Goal: Information Seeking & Learning: Learn about a topic

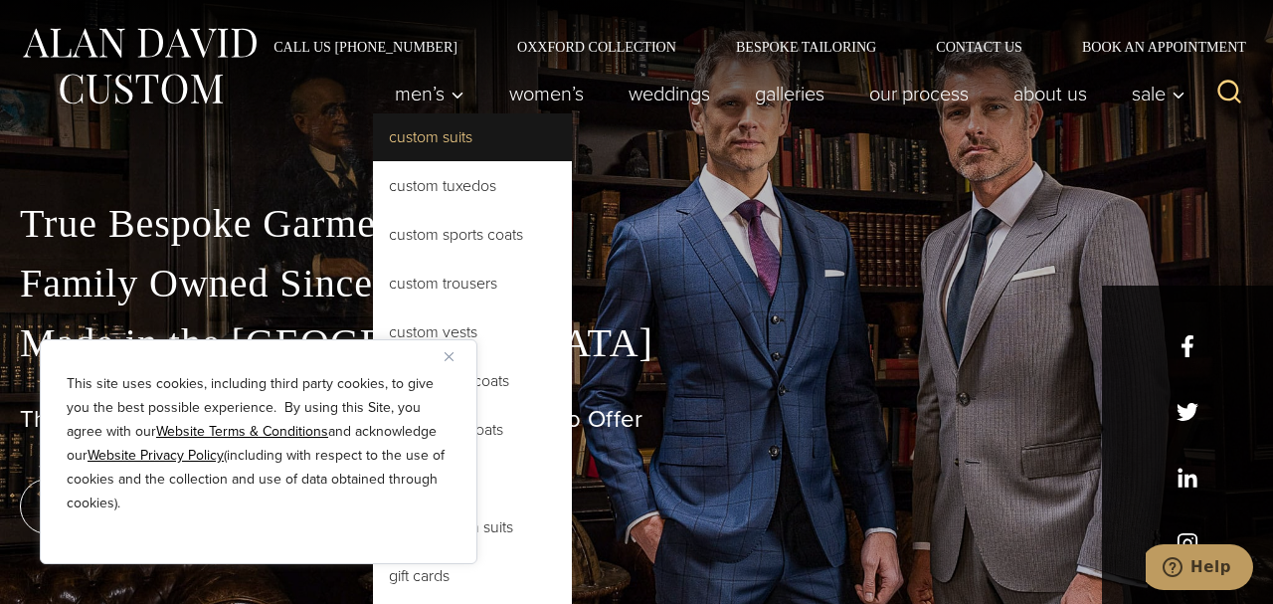
click at [442, 131] on link "Custom Suits" at bounding box center [472, 137] width 199 height 48
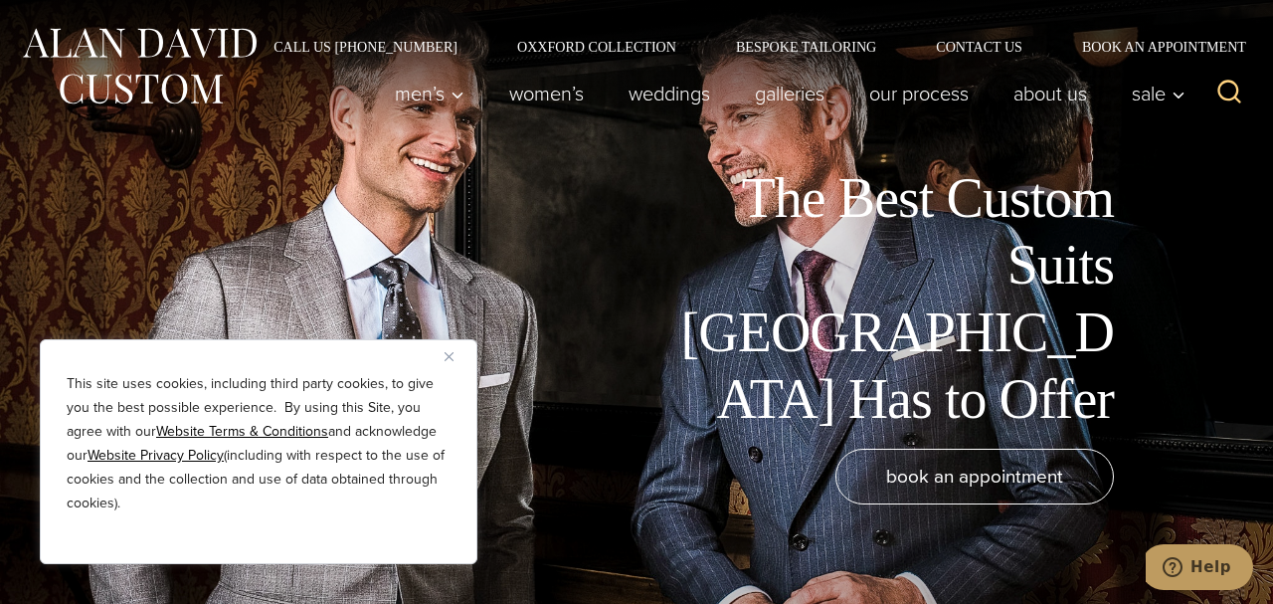
click at [602, 317] on div "The Best Custom Suits [GEOGRAPHIC_DATA] Has to Offer" at bounding box center [607, 299] width 1174 height 268
click at [445, 353] on img "Close" at bounding box center [449, 356] width 9 height 9
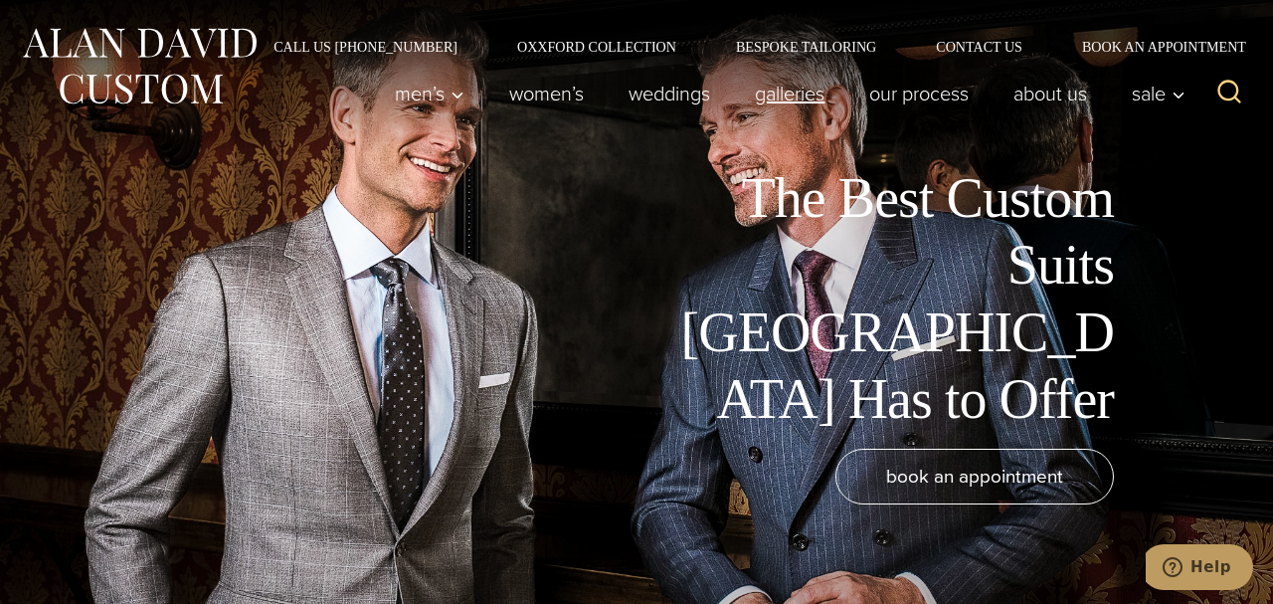
click at [769, 94] on link "Galleries" at bounding box center [790, 94] width 114 height 40
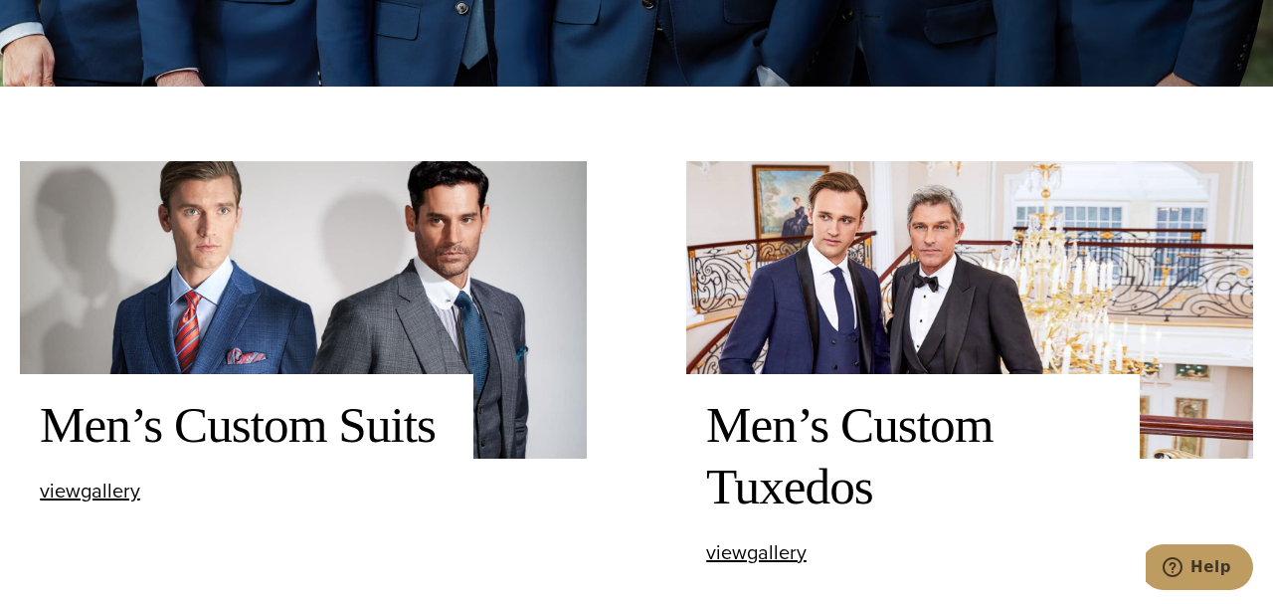
scroll to position [569, 0]
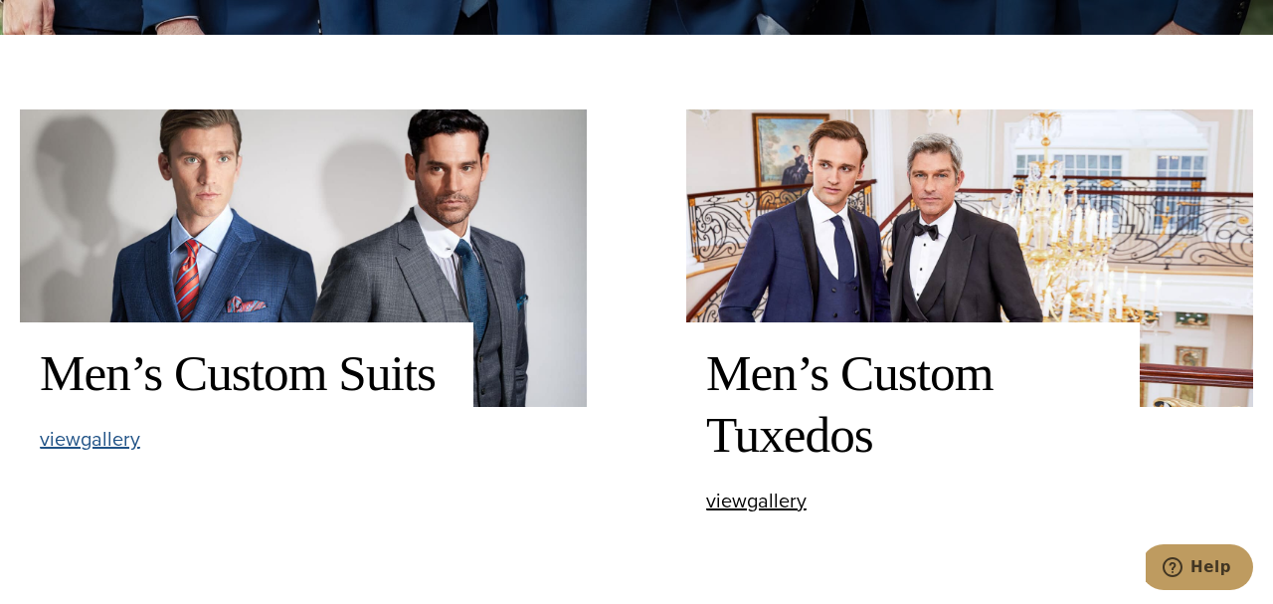
click at [108, 444] on span "view Men’s Custom Suits gallery" at bounding box center [90, 439] width 100 height 30
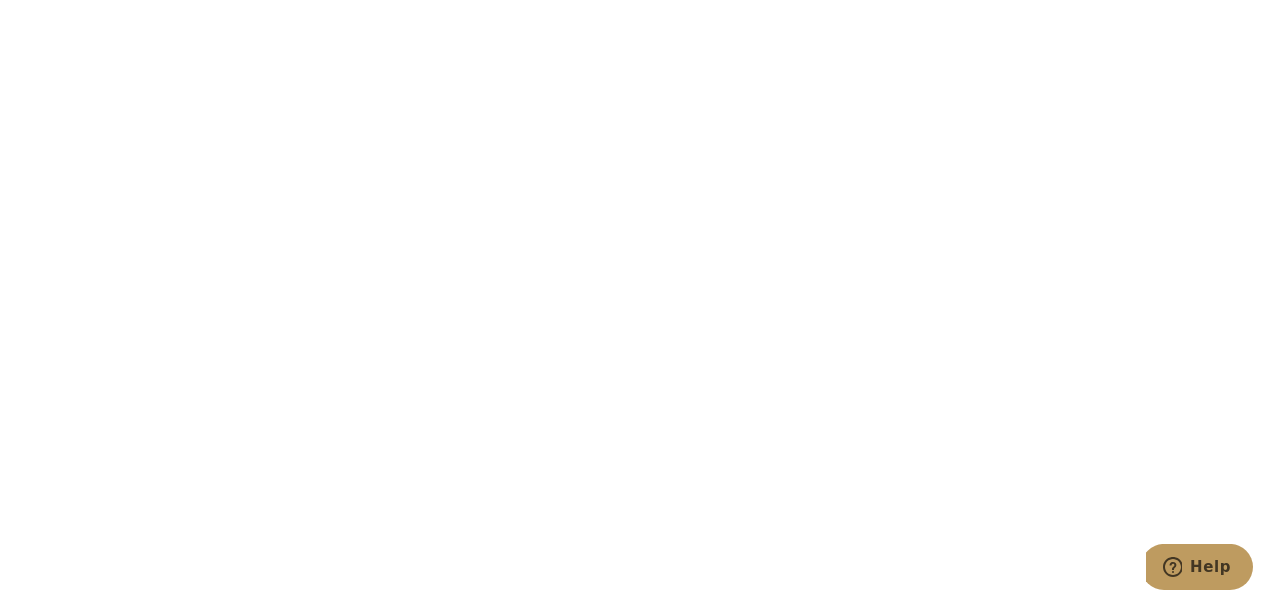
scroll to position [4655, 0]
